Goal: Transaction & Acquisition: Purchase product/service

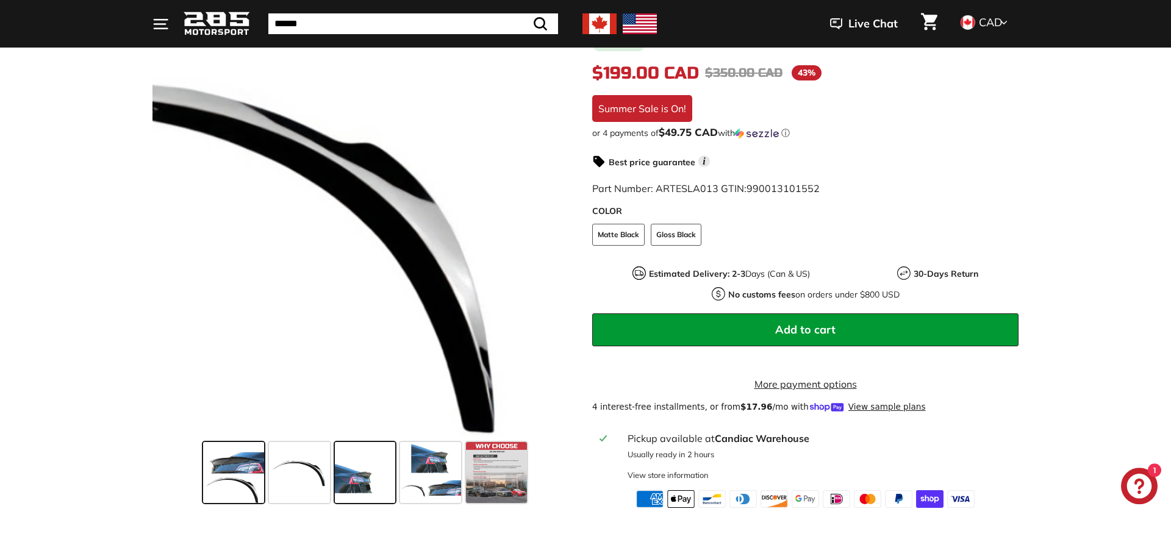
scroll to position [249, 0]
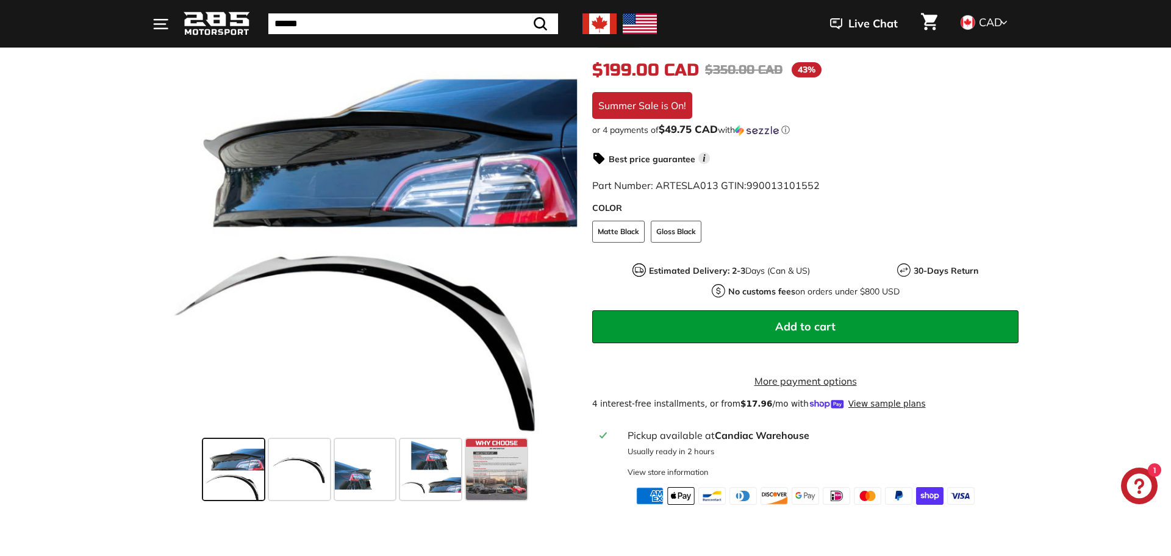
click at [212, 456] on span at bounding box center [233, 469] width 61 height 61
click at [295, 465] on span at bounding box center [299, 469] width 61 height 61
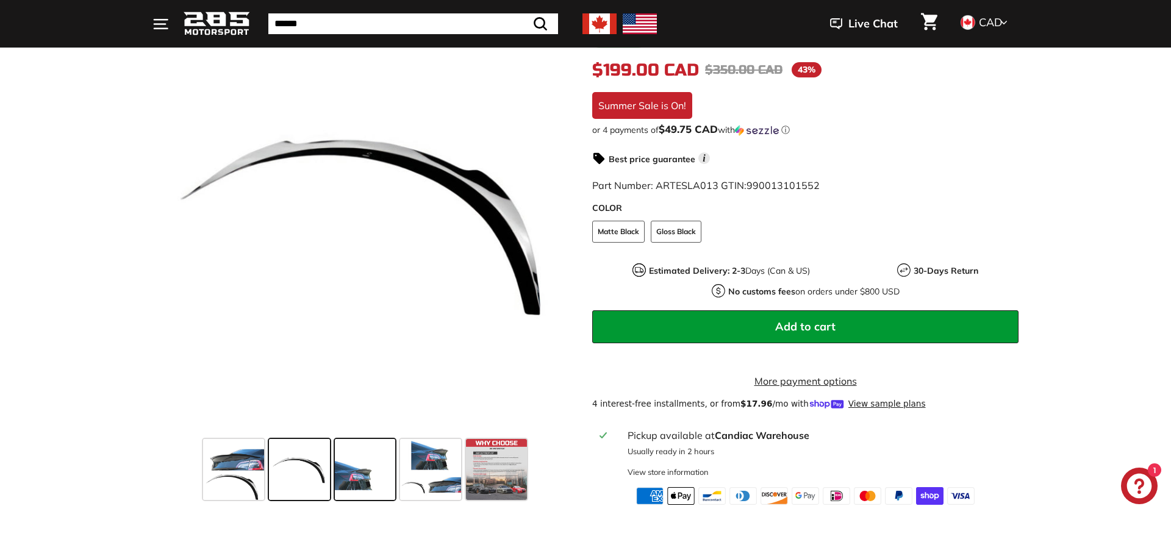
click at [354, 460] on span at bounding box center [365, 469] width 61 height 61
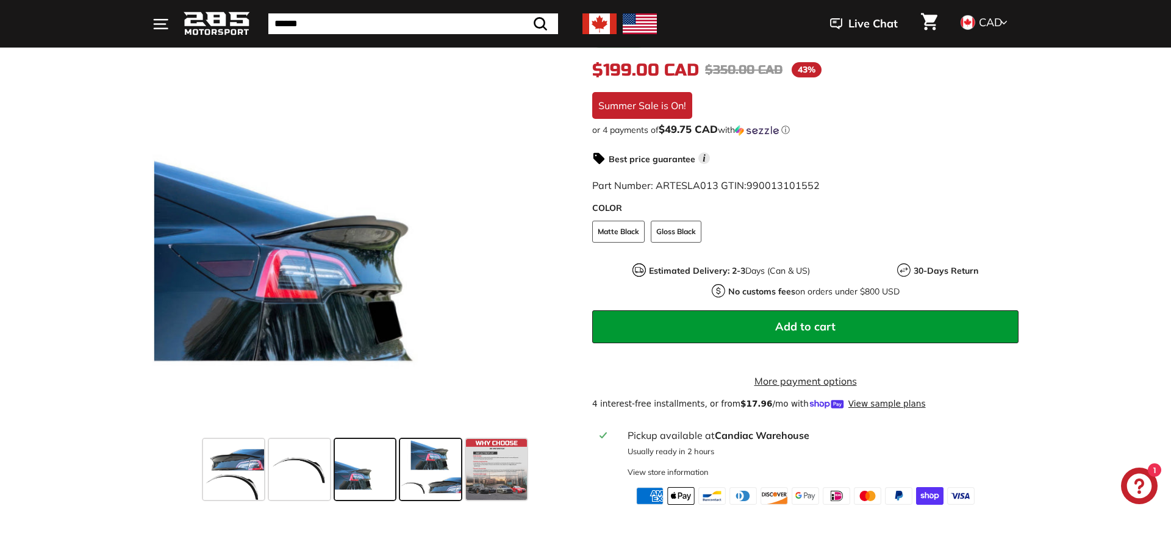
click at [427, 460] on span at bounding box center [430, 469] width 61 height 61
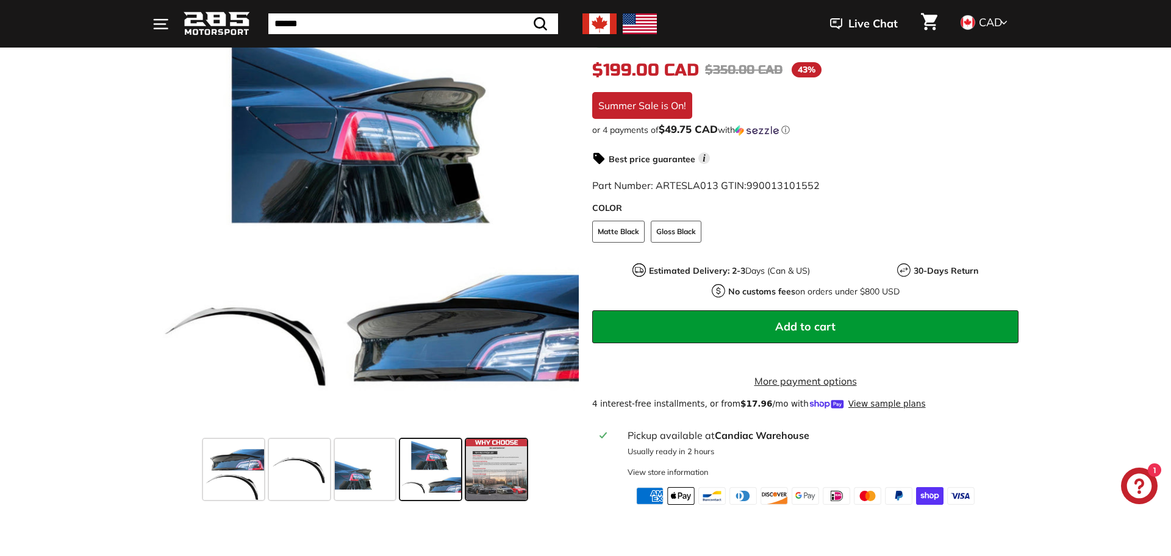
click at [515, 472] on span at bounding box center [496, 469] width 61 height 61
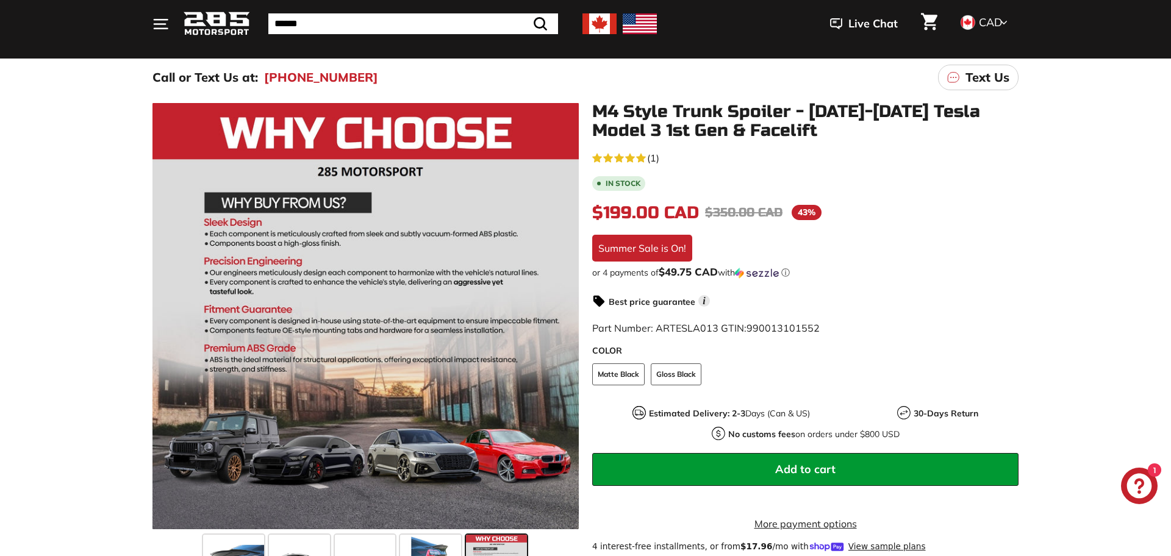
scroll to position [62, 0]
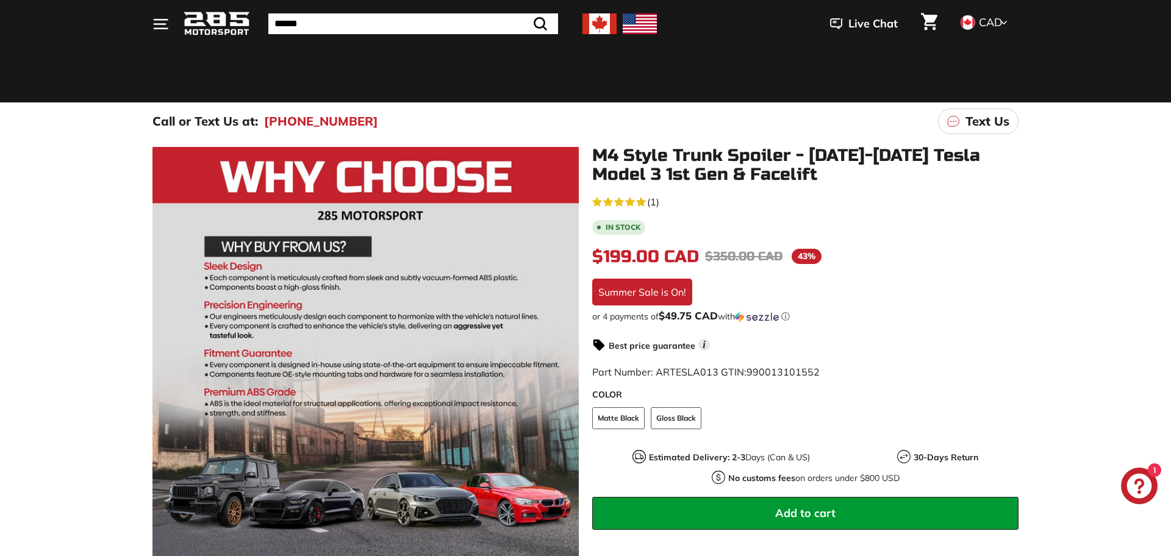
click at [610, 27] on img at bounding box center [599, 23] width 34 height 21
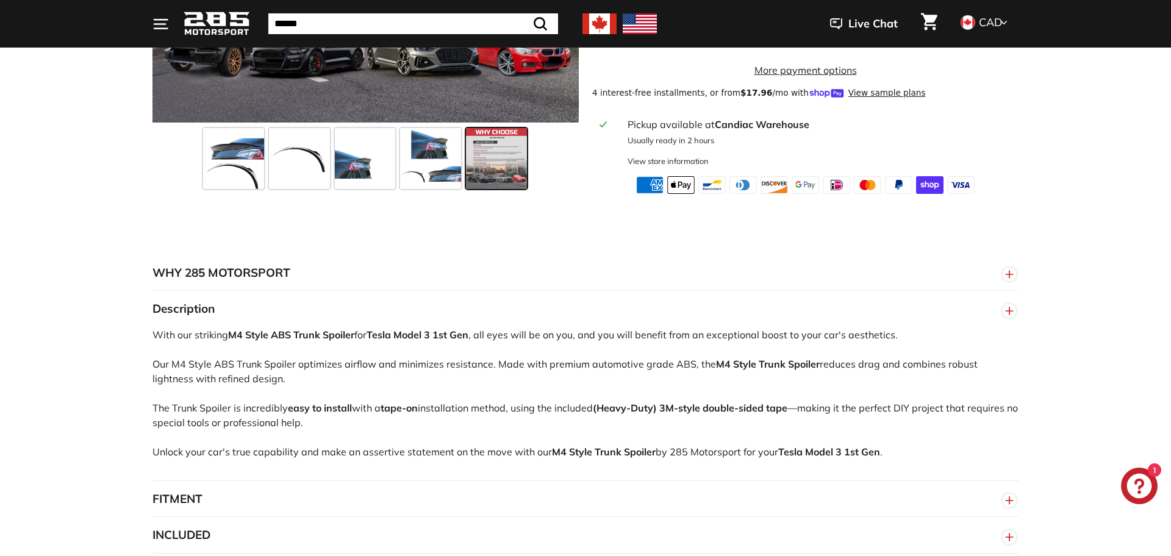
scroll to position [809, 0]
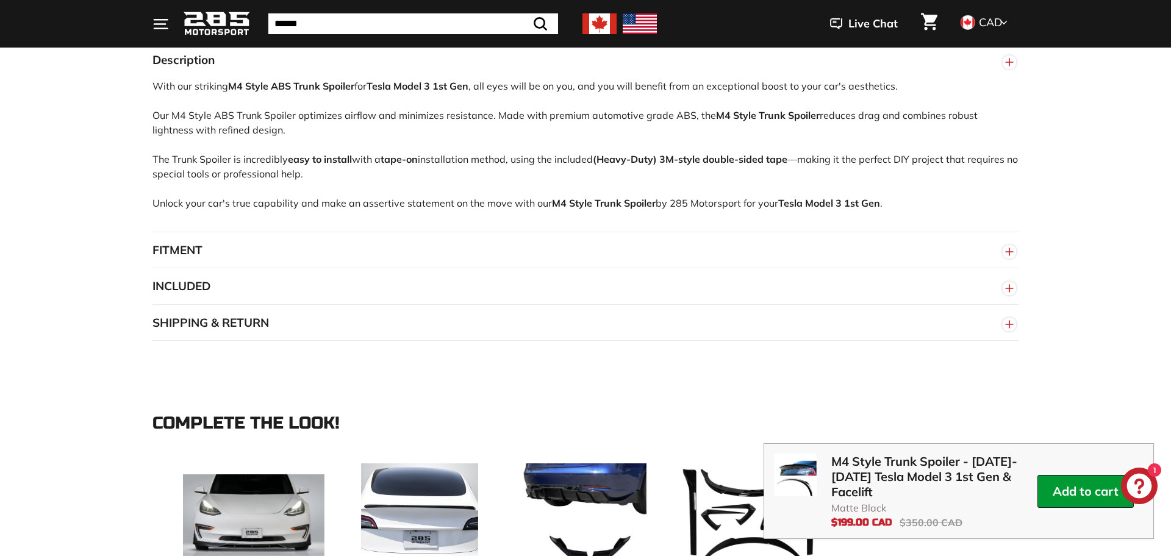
click at [825, 337] on button "SHIPPING & RETURN" at bounding box center [585, 323] width 866 height 37
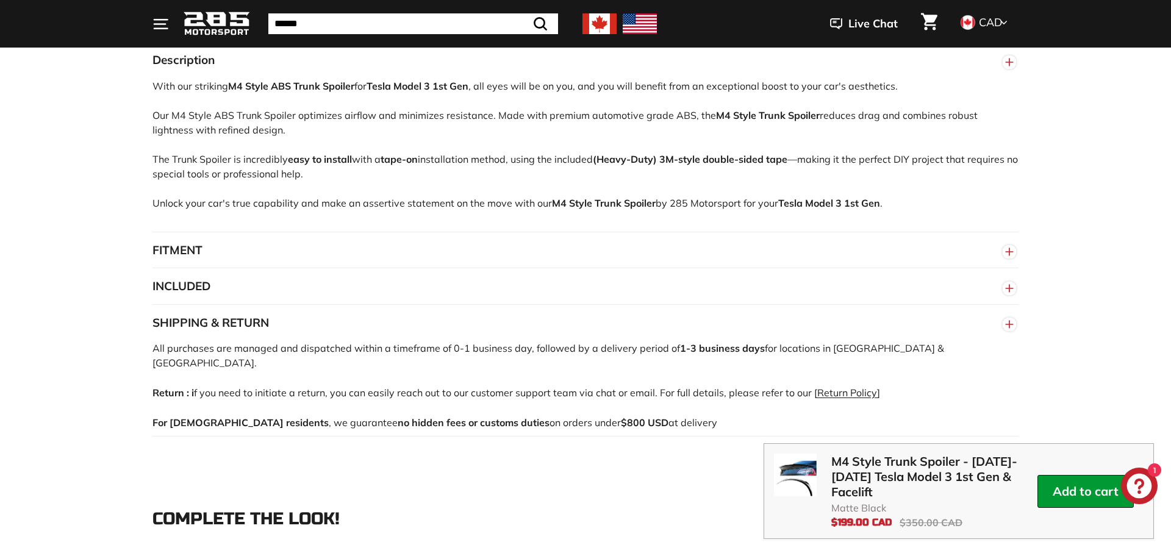
click at [826, 292] on button "INCLUDED" at bounding box center [585, 286] width 866 height 37
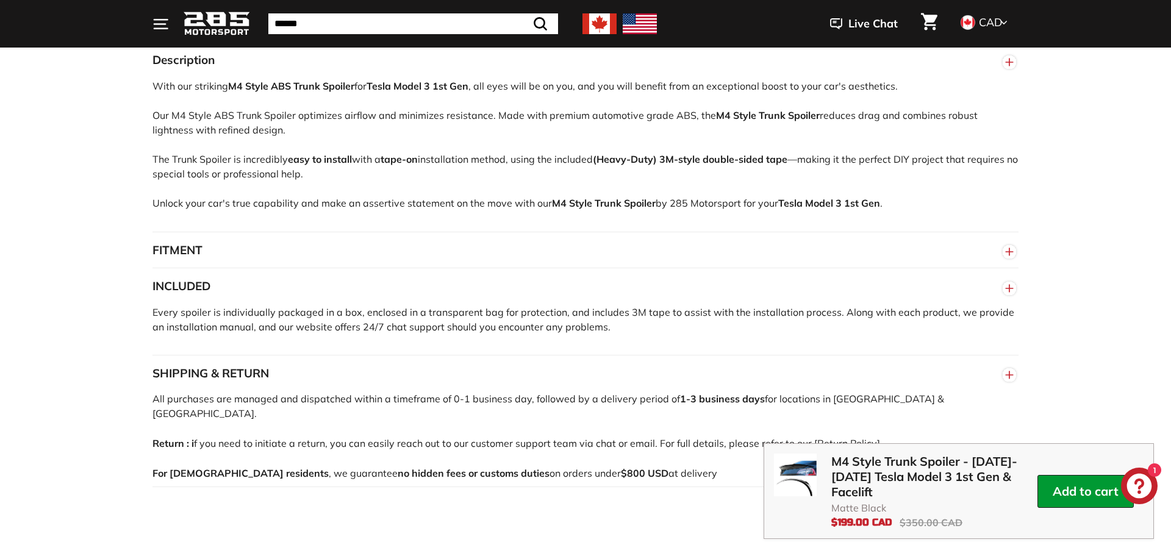
click at [843, 250] on button "FITMENT" at bounding box center [585, 250] width 866 height 37
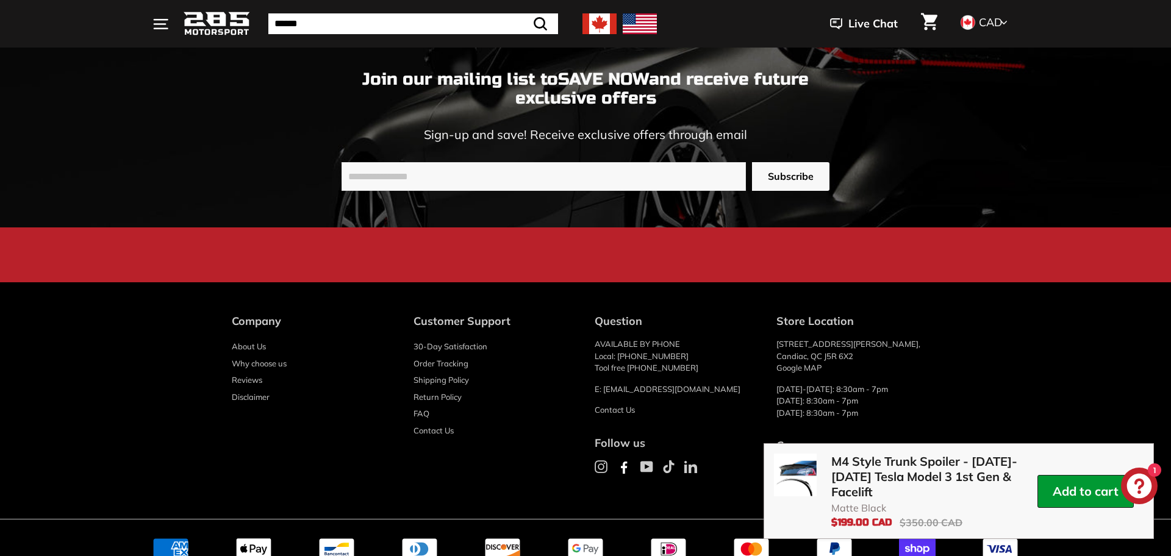
scroll to position [3235, 0]
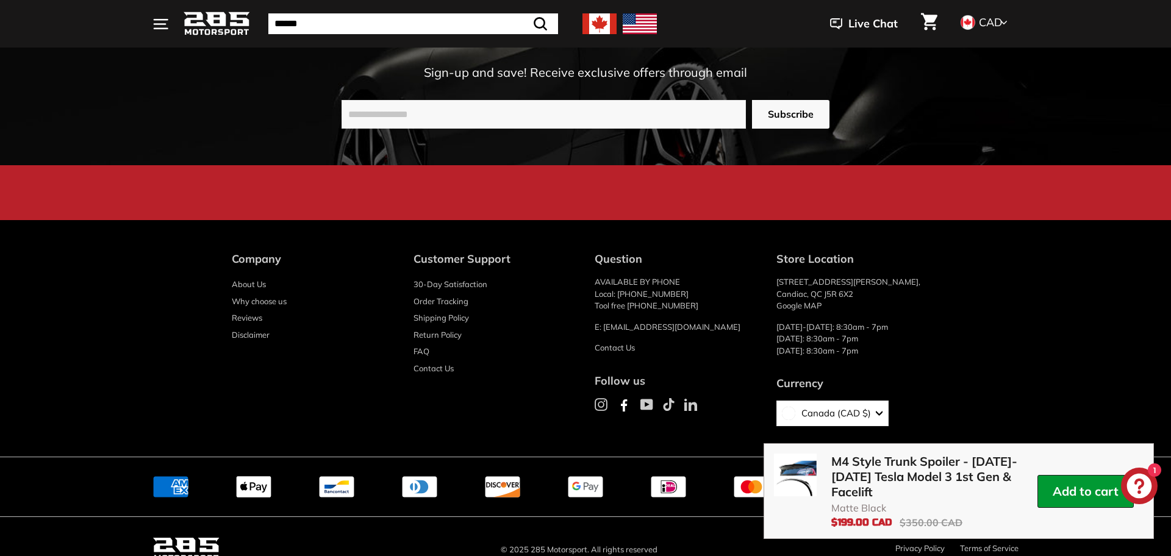
click at [440, 327] on link "Shipping Policy" at bounding box center [442, 318] width 56 height 17
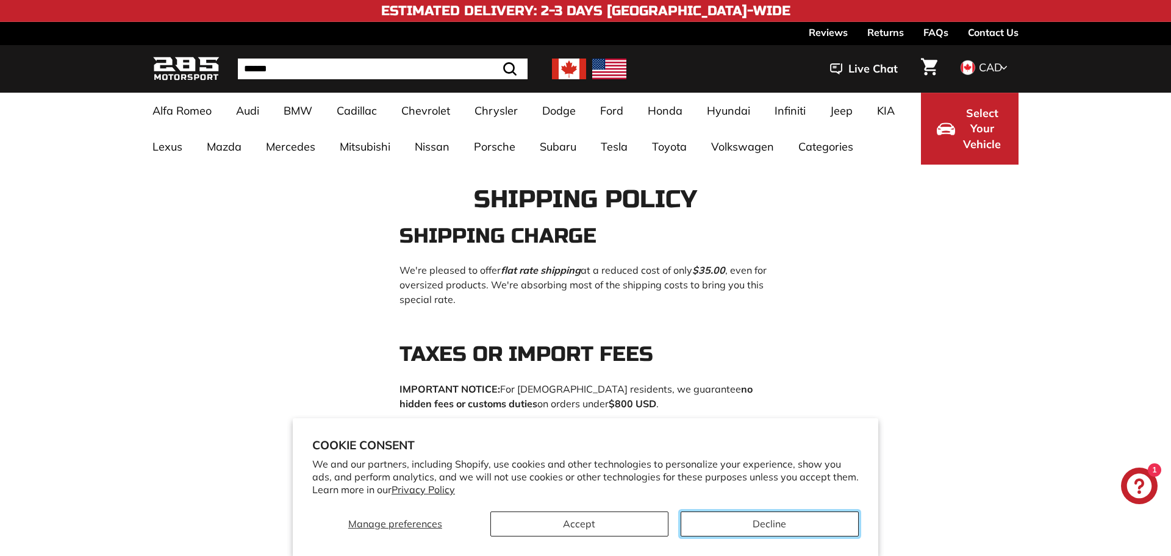
click at [742, 523] on button "Decline" at bounding box center [770, 524] width 178 height 25
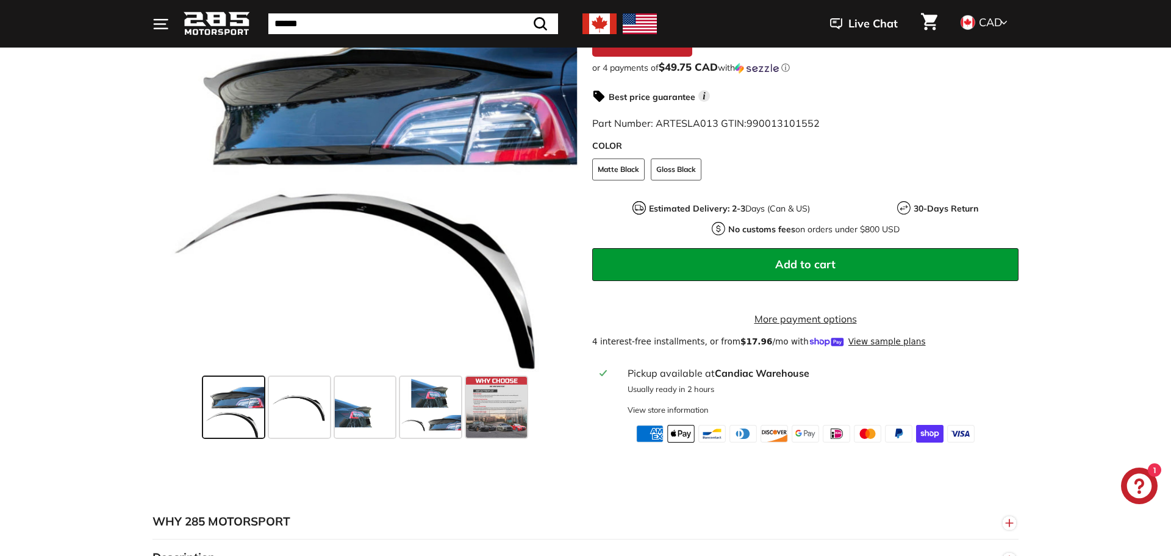
scroll to position [311, 0]
click at [870, 251] on button "Add to cart" at bounding box center [805, 264] width 426 height 33
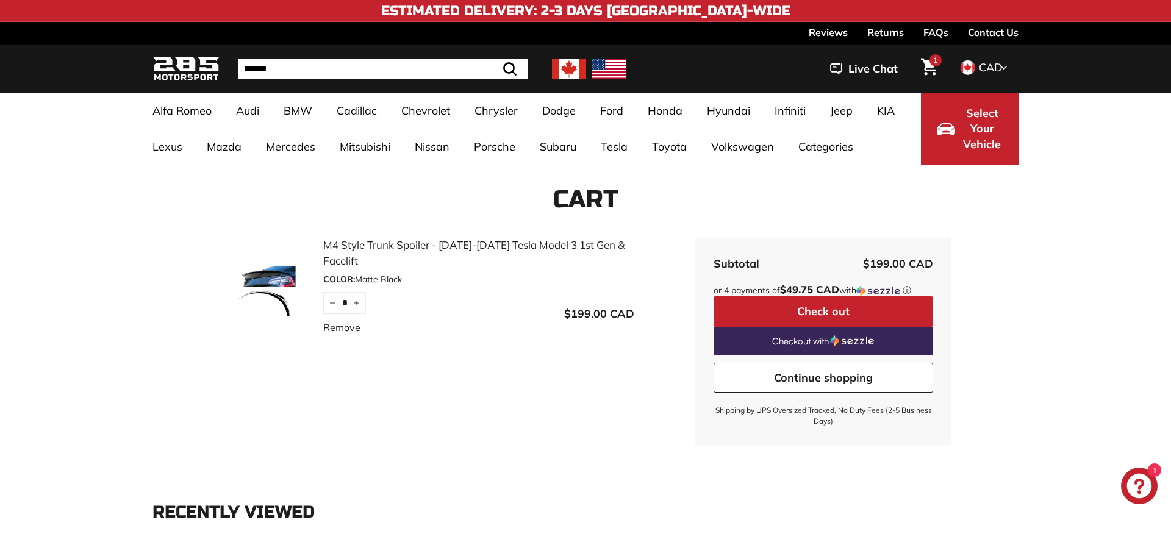
click at [858, 306] on button "Check out" at bounding box center [824, 311] width 220 height 30
click at [363, 244] on link "M4 Style Trunk Spoiler - [DATE]-[DATE] Tesla Model 3 1st Gen & Facelift" at bounding box center [478, 252] width 311 height 31
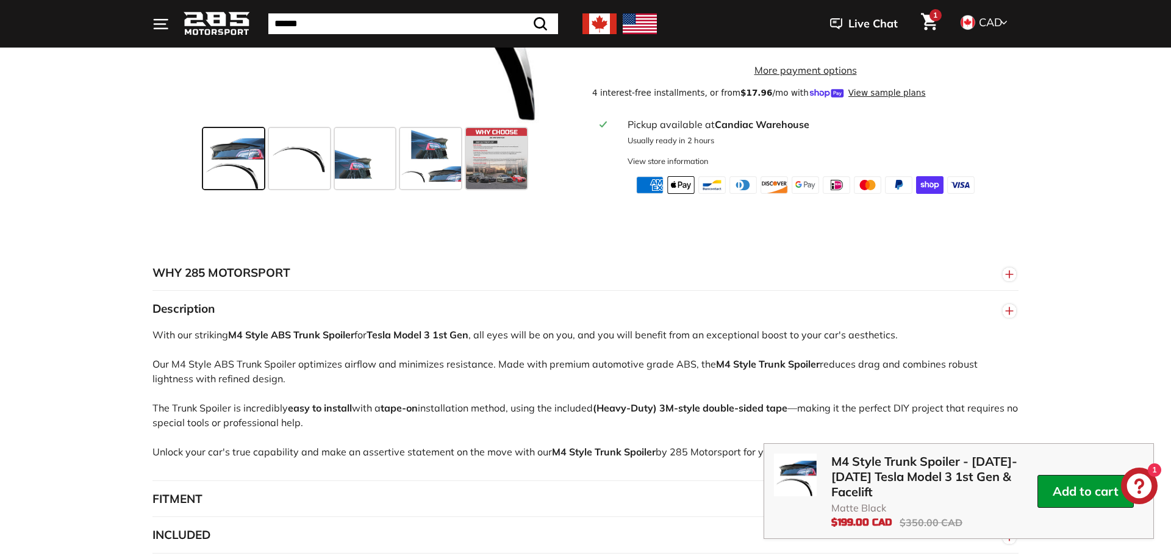
scroll to position [809, 0]
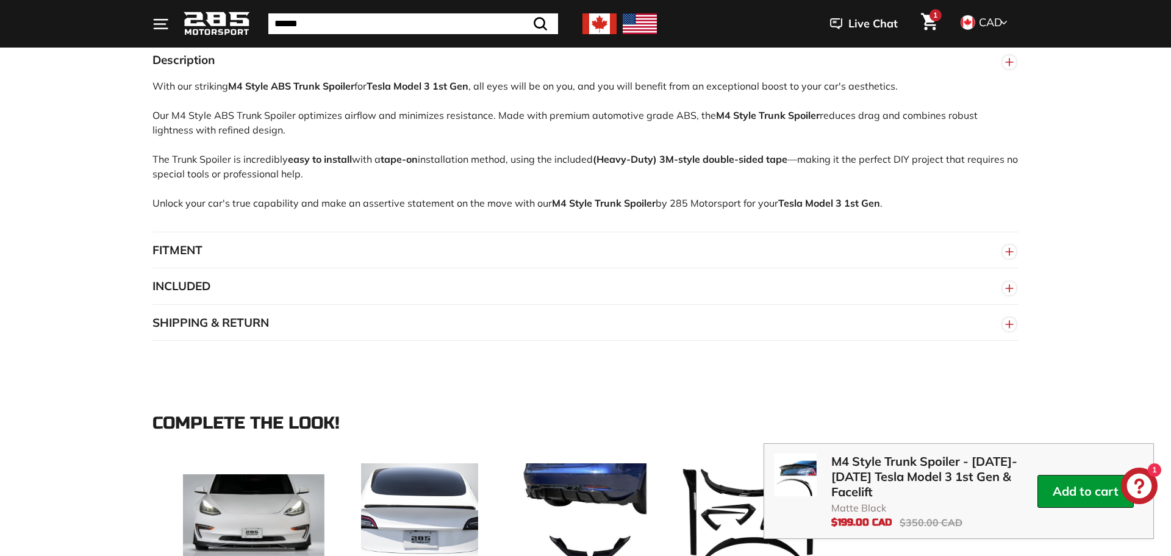
click at [278, 263] on button "FITMENT" at bounding box center [585, 250] width 866 height 37
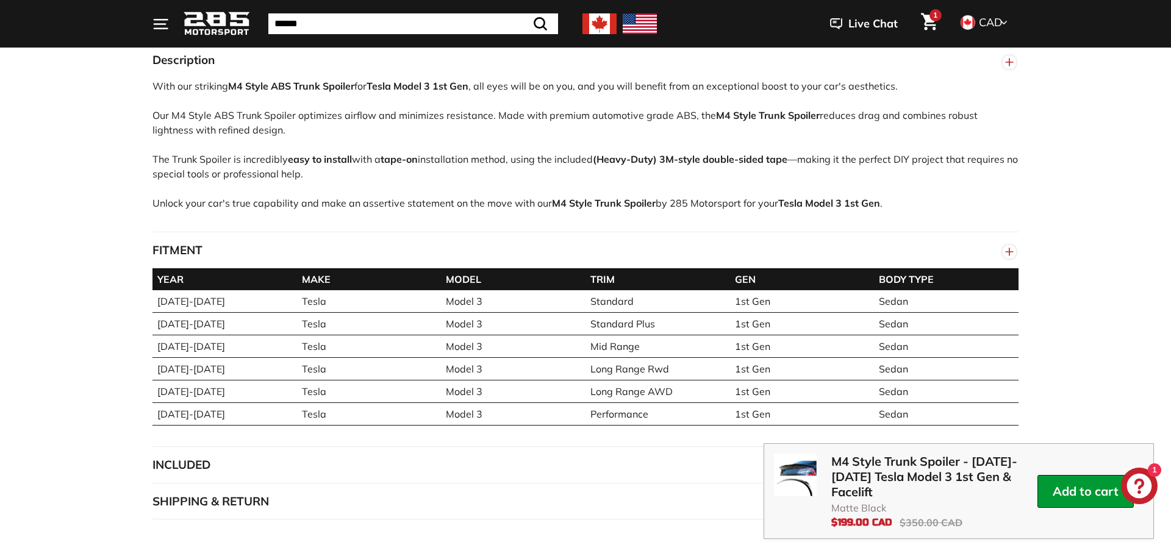
click at [278, 259] on button "FITMENT" at bounding box center [585, 250] width 866 height 37
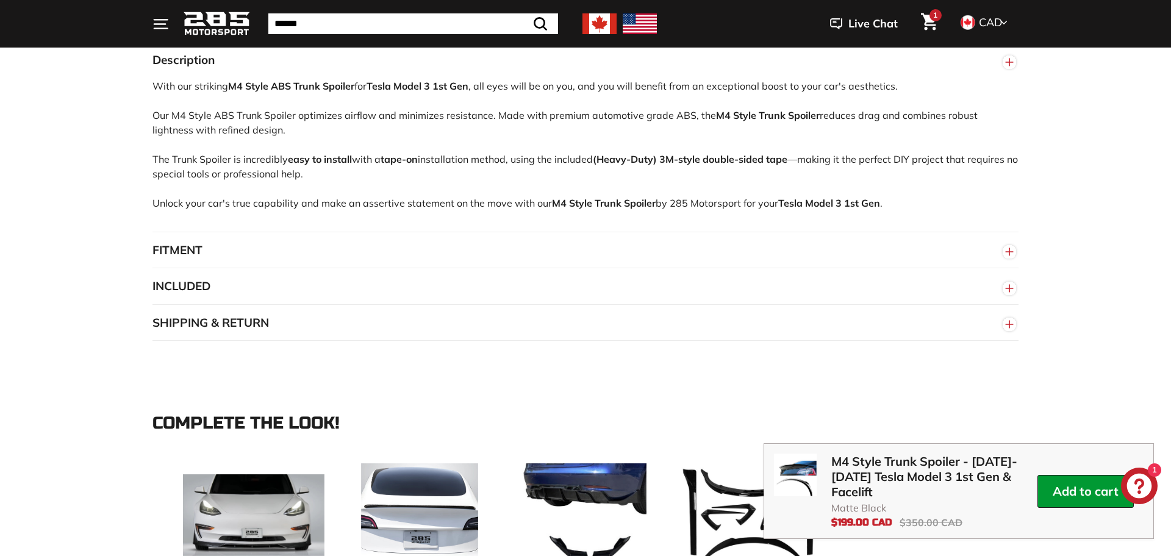
click at [235, 298] on button "INCLUDED" at bounding box center [585, 286] width 866 height 37
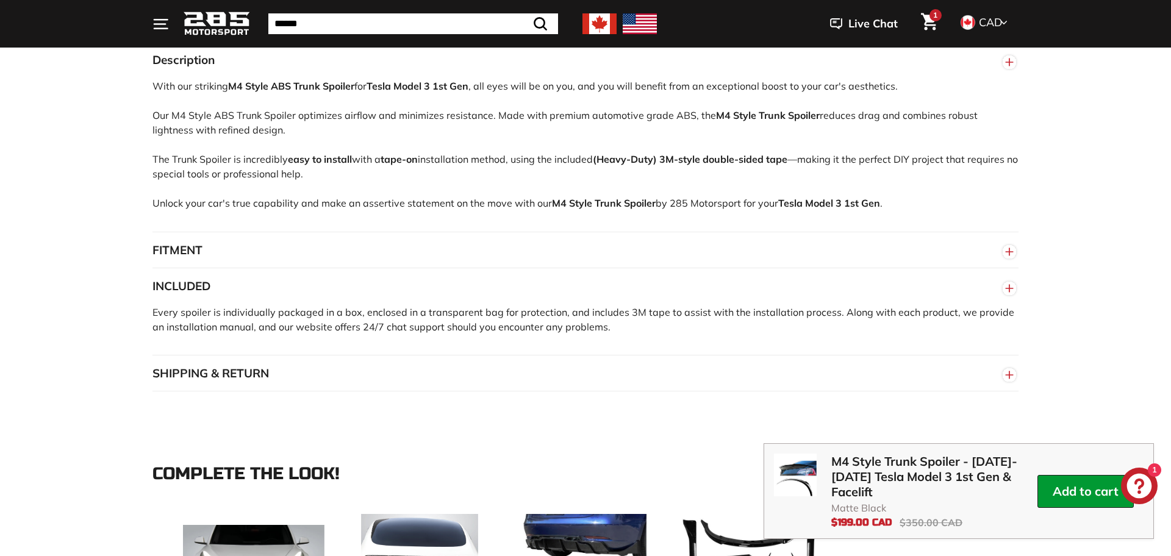
click at [234, 292] on button "INCLUDED" at bounding box center [585, 286] width 866 height 37
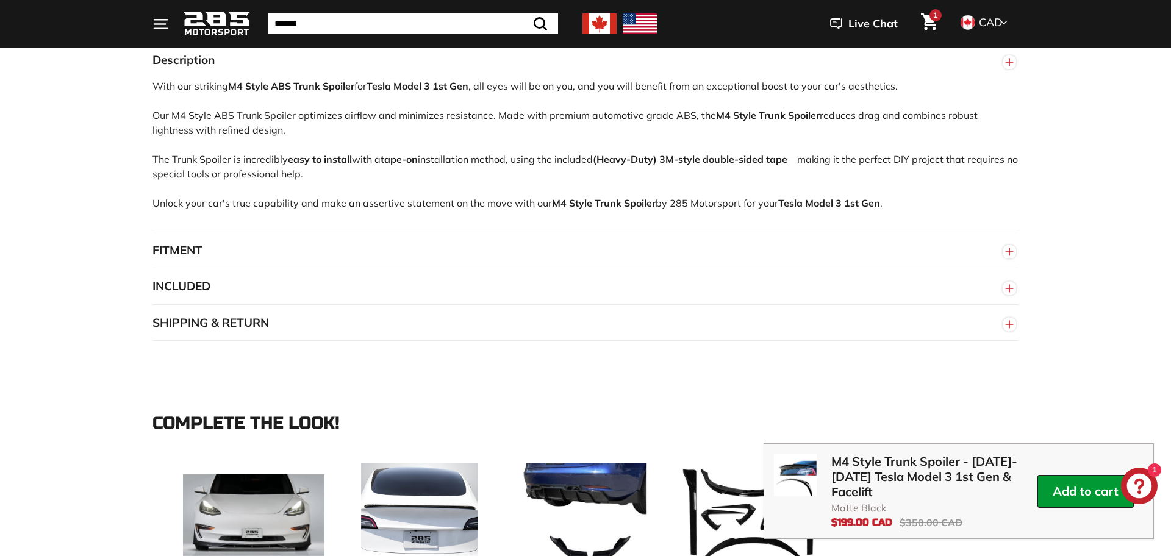
click at [234, 292] on button "INCLUDED" at bounding box center [585, 286] width 866 height 37
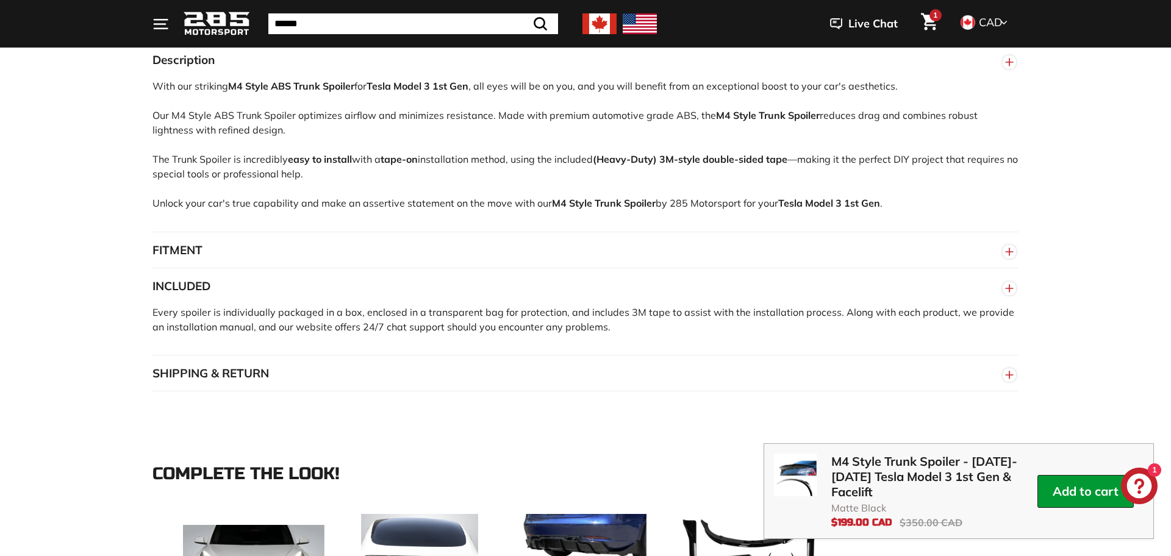
click at [234, 292] on button "INCLUDED" at bounding box center [585, 286] width 866 height 37
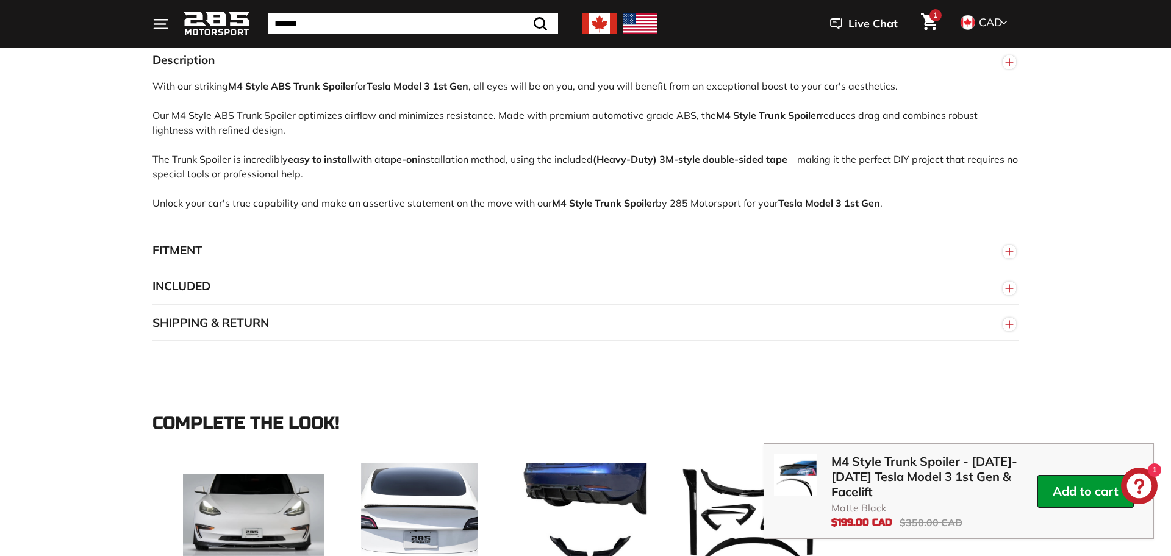
click at [231, 326] on button "SHIPPING & RETURN" at bounding box center [585, 323] width 866 height 37
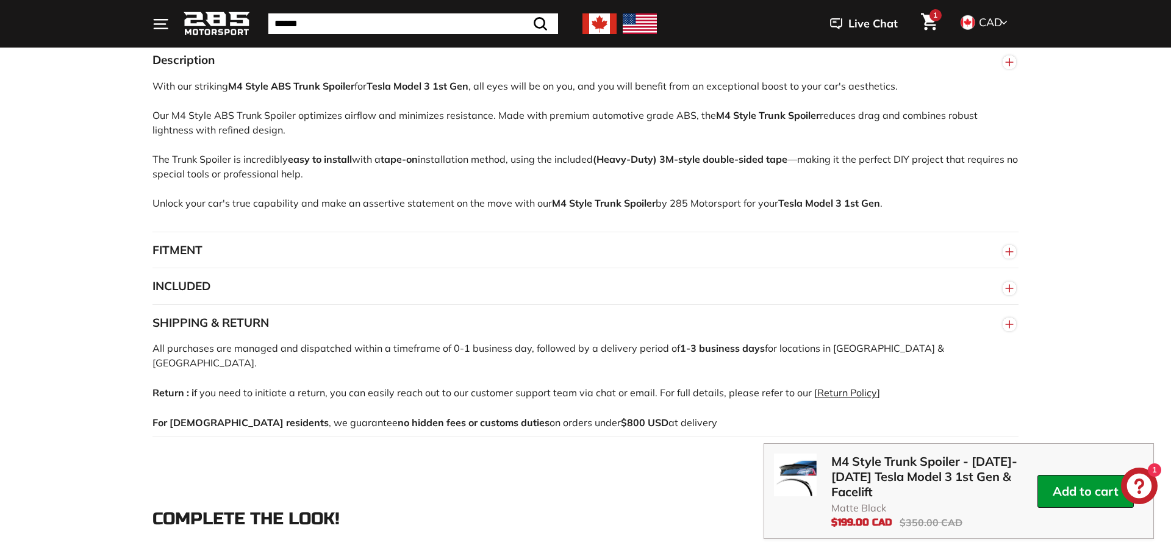
click at [231, 323] on button "SHIPPING & RETURN" at bounding box center [585, 323] width 866 height 37
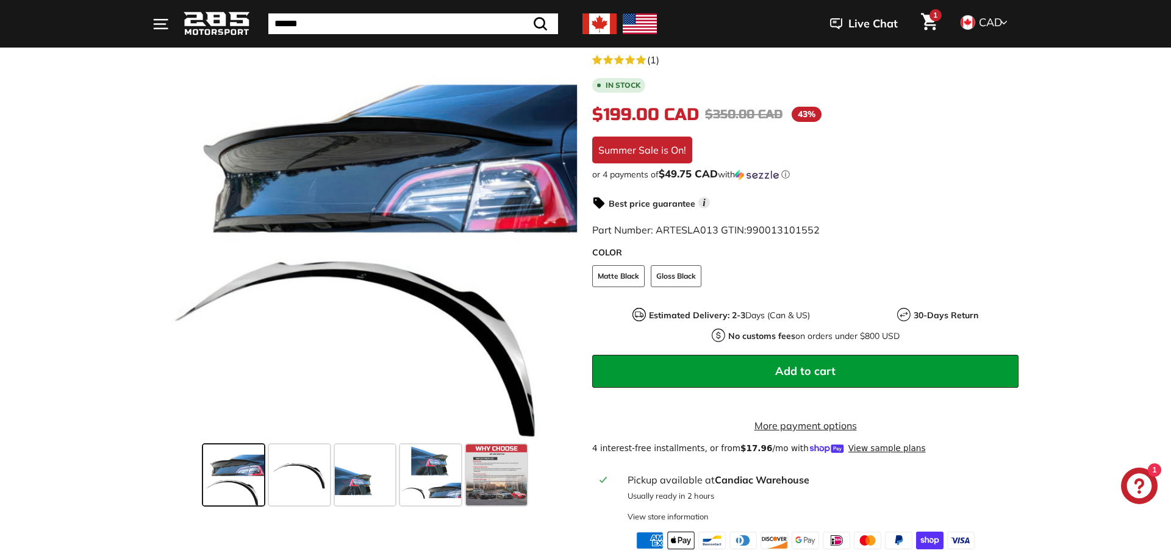
scroll to position [187, 0]
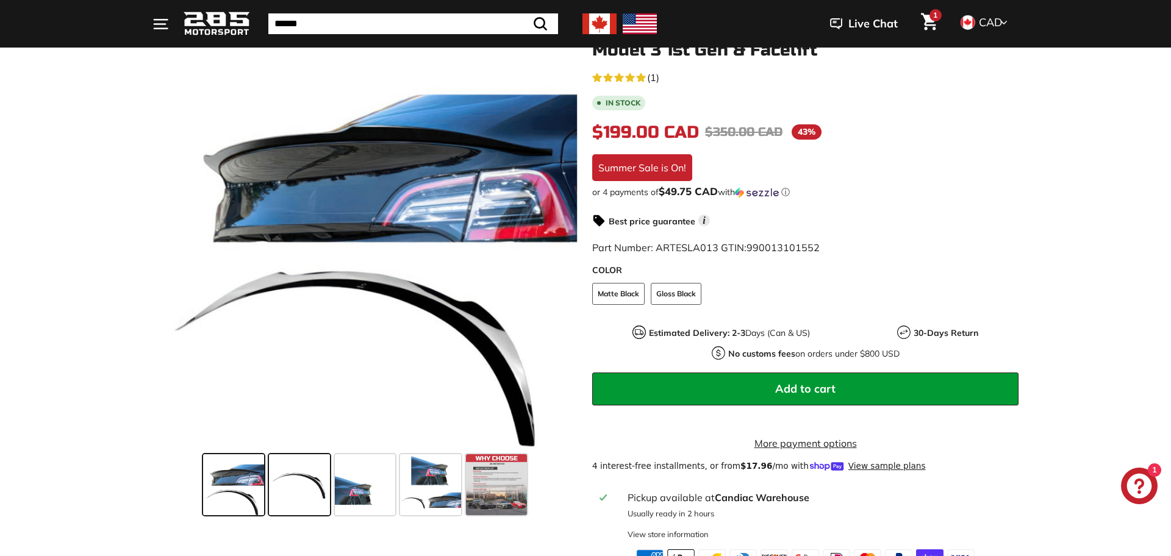
click at [274, 475] on span at bounding box center [299, 484] width 61 height 61
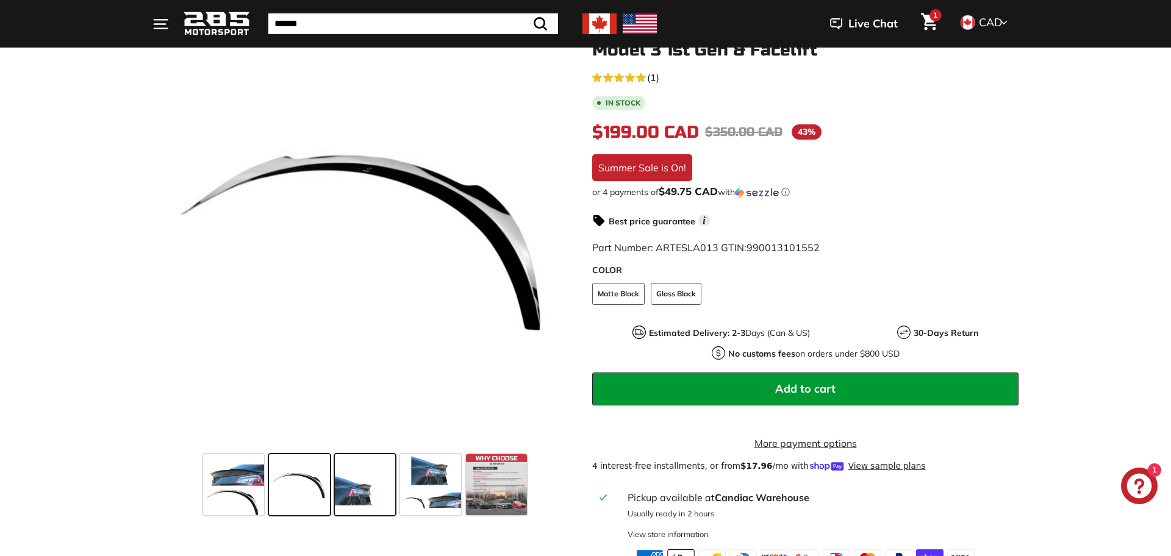
click at [374, 476] on span at bounding box center [365, 484] width 61 height 61
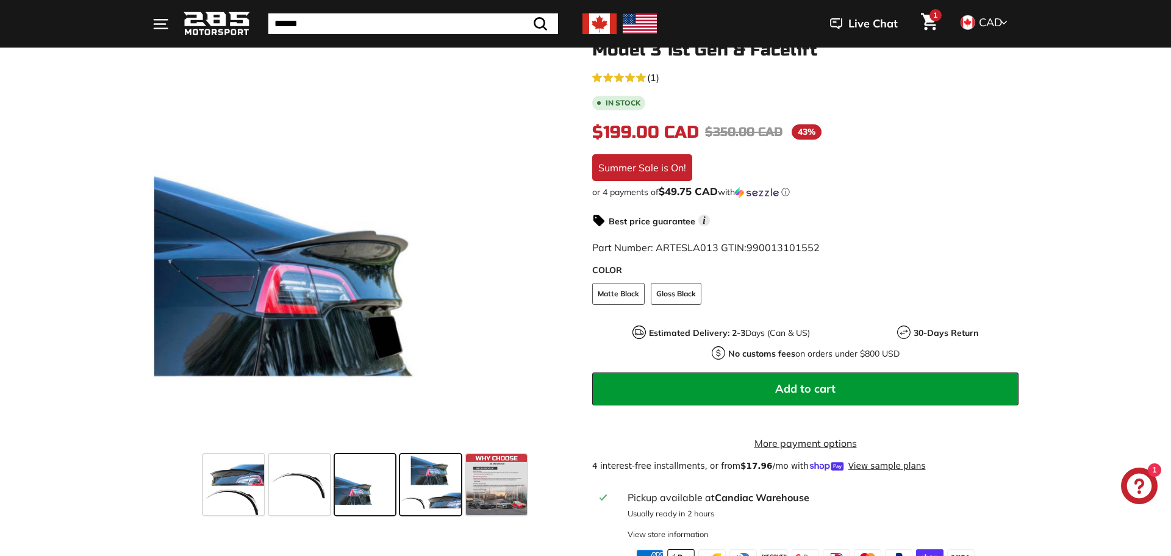
click at [421, 474] on span at bounding box center [430, 484] width 61 height 61
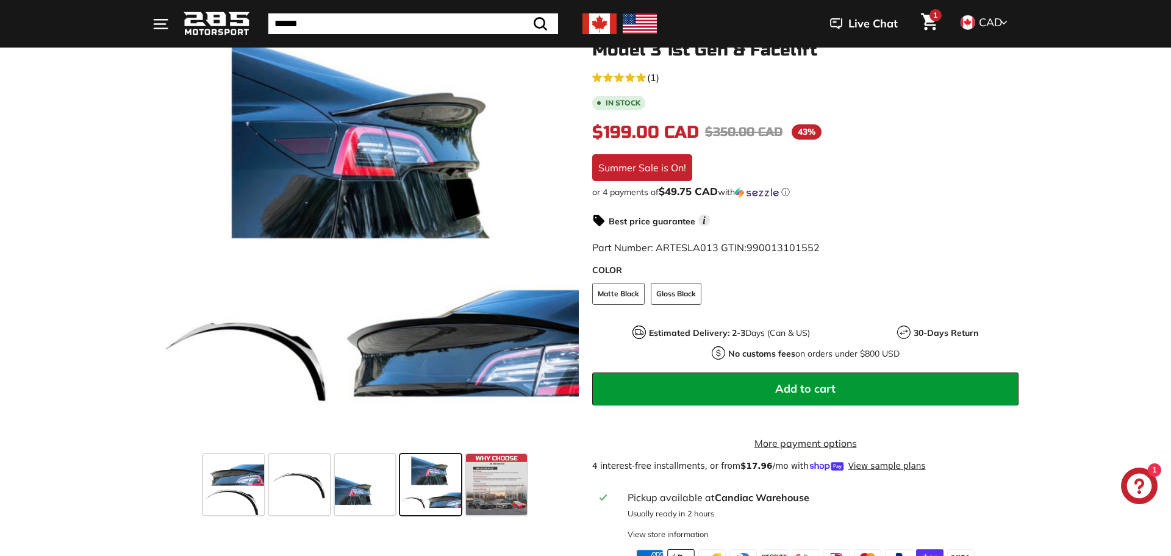
click at [34, 103] on div ".cls-1{fill:none;stroke:#000;stroke-miterlimit:10;stroke-width:2px} .cls-1{fill…" at bounding box center [585, 291] width 1171 height 551
